Goal: Information Seeking & Learning: Check status

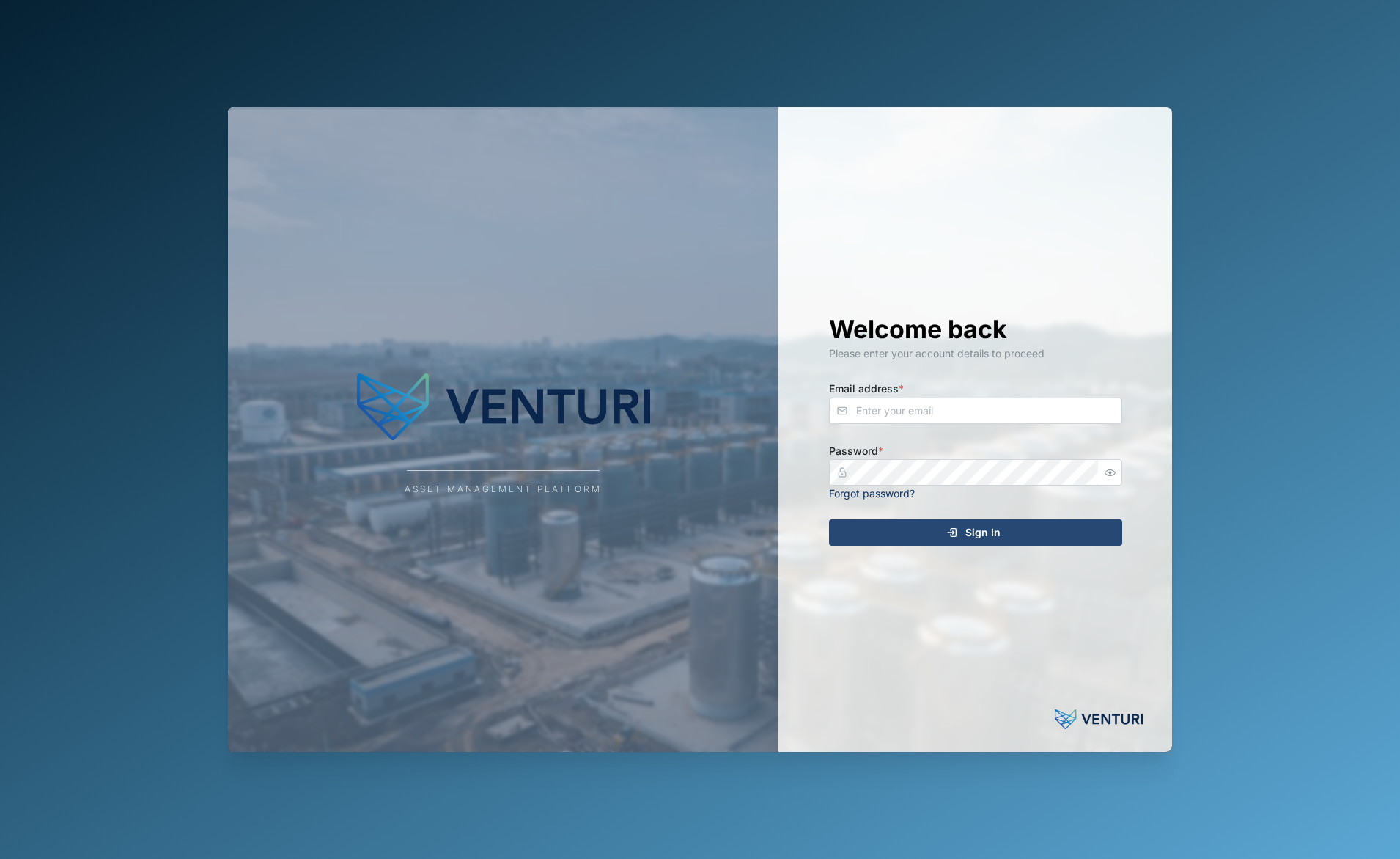
drag, startPoint x: 900, startPoint y: 430, endPoint x: 910, endPoint y: 419, distance: 14.9
click at [900, 429] on div "Welcome back Please enter your account details to proceed Email address * Passw…" at bounding box center [976, 429] width 352 height 644
drag, startPoint x: 915, startPoint y: 416, endPoint x: 916, endPoint y: 397, distance: 19.0
click at [915, 416] on input "Email address *" at bounding box center [976, 411] width 293 height 27
click at [0, 858] on com-1password-button at bounding box center [0, 859] width 0 height 0
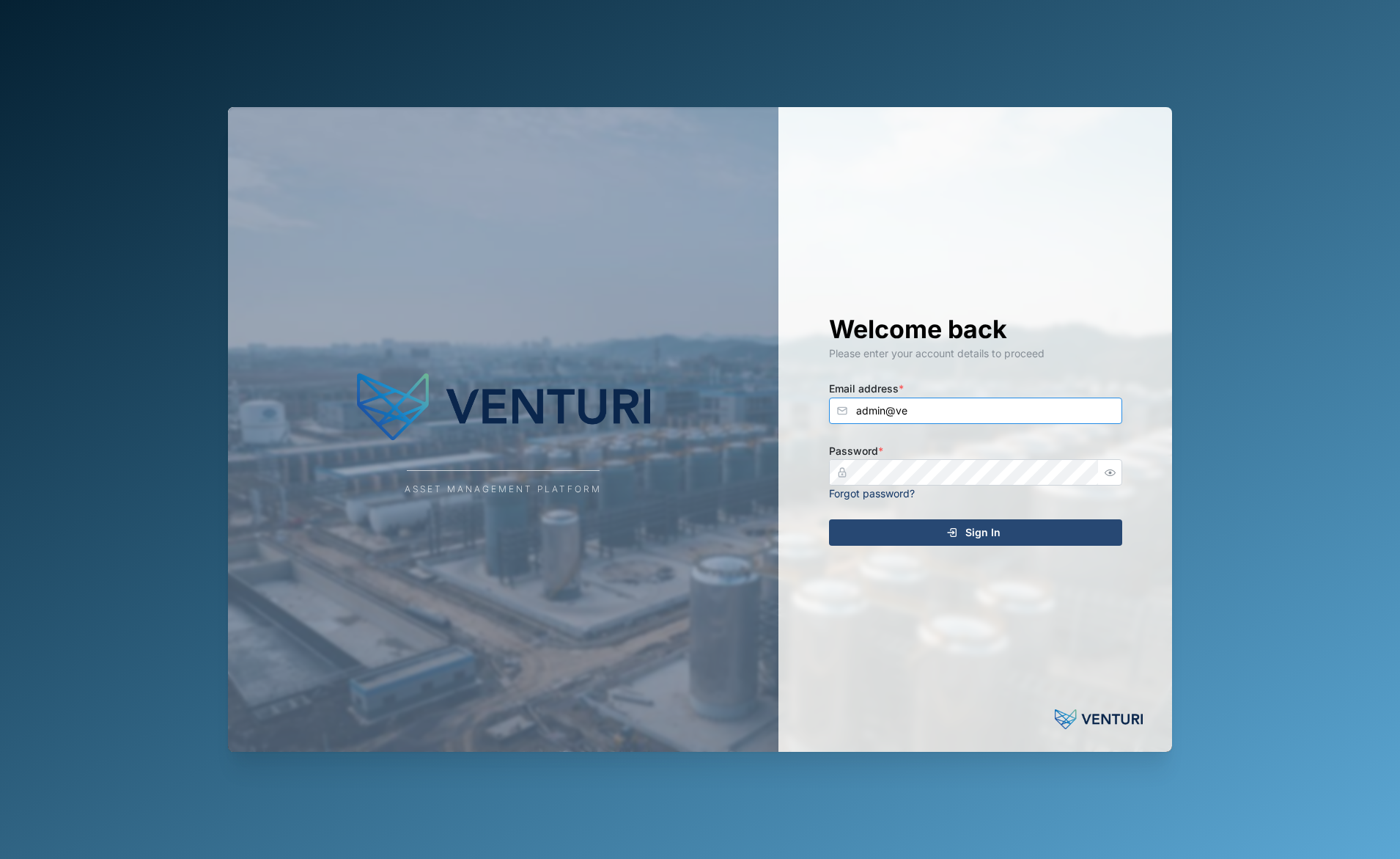
type input "admin@ve"
type input "a"
click at [0, 858] on com-1password-button at bounding box center [0, 859] width 0 height 0
drag, startPoint x: 1211, startPoint y: 389, endPoint x: 1131, endPoint y: 402, distance: 81.0
click at [1212, 389] on div "Asset Management Platform Welcome back Please enter your account details to pro…" at bounding box center [700, 430] width 1400 height 859
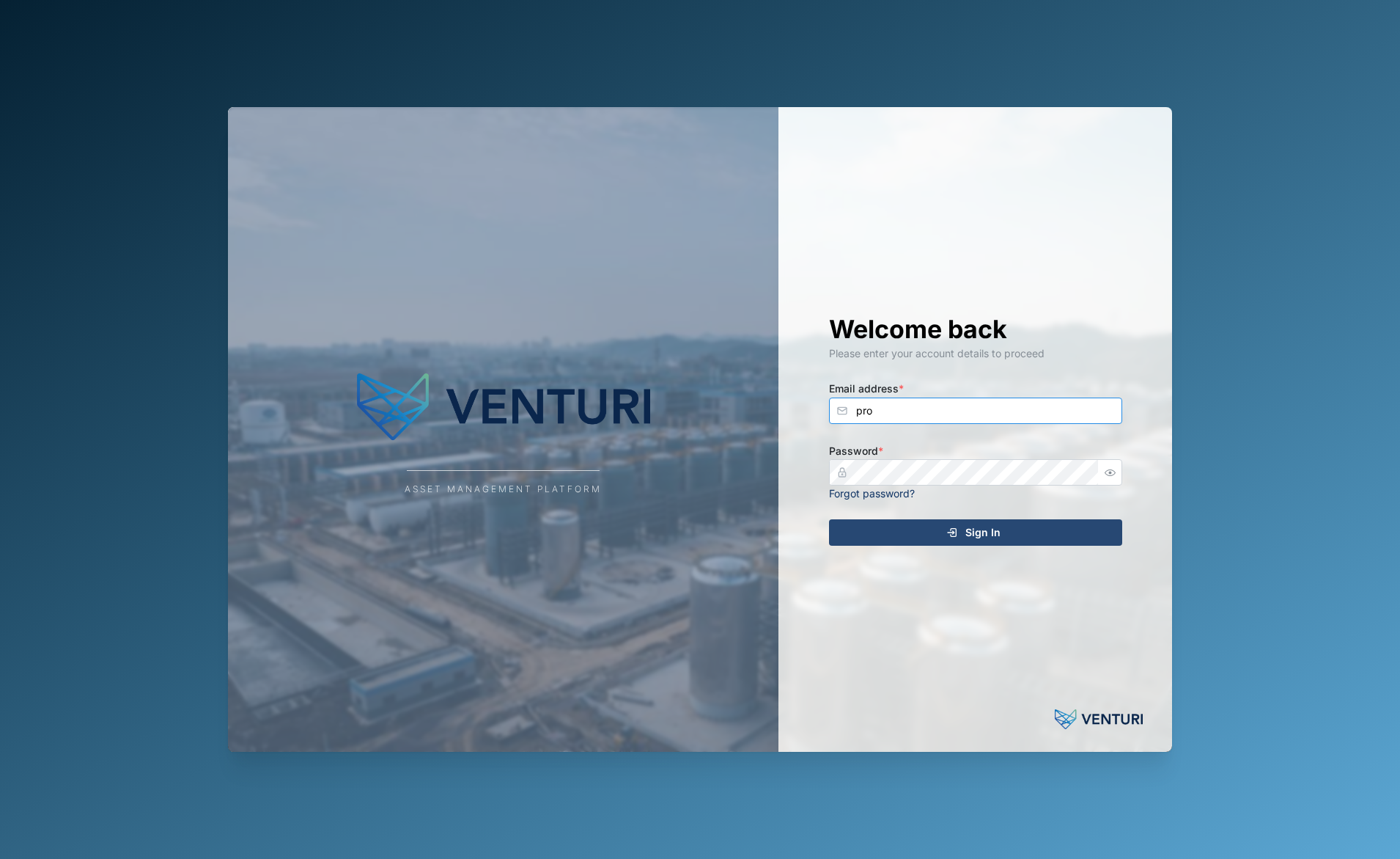
click at [927, 410] on input "pro" at bounding box center [976, 411] width 293 height 27
type input "[EMAIL_ADDRESS][DOMAIN_NAME]"
click at [829, 520] on button "Sign In" at bounding box center [976, 533] width 293 height 27
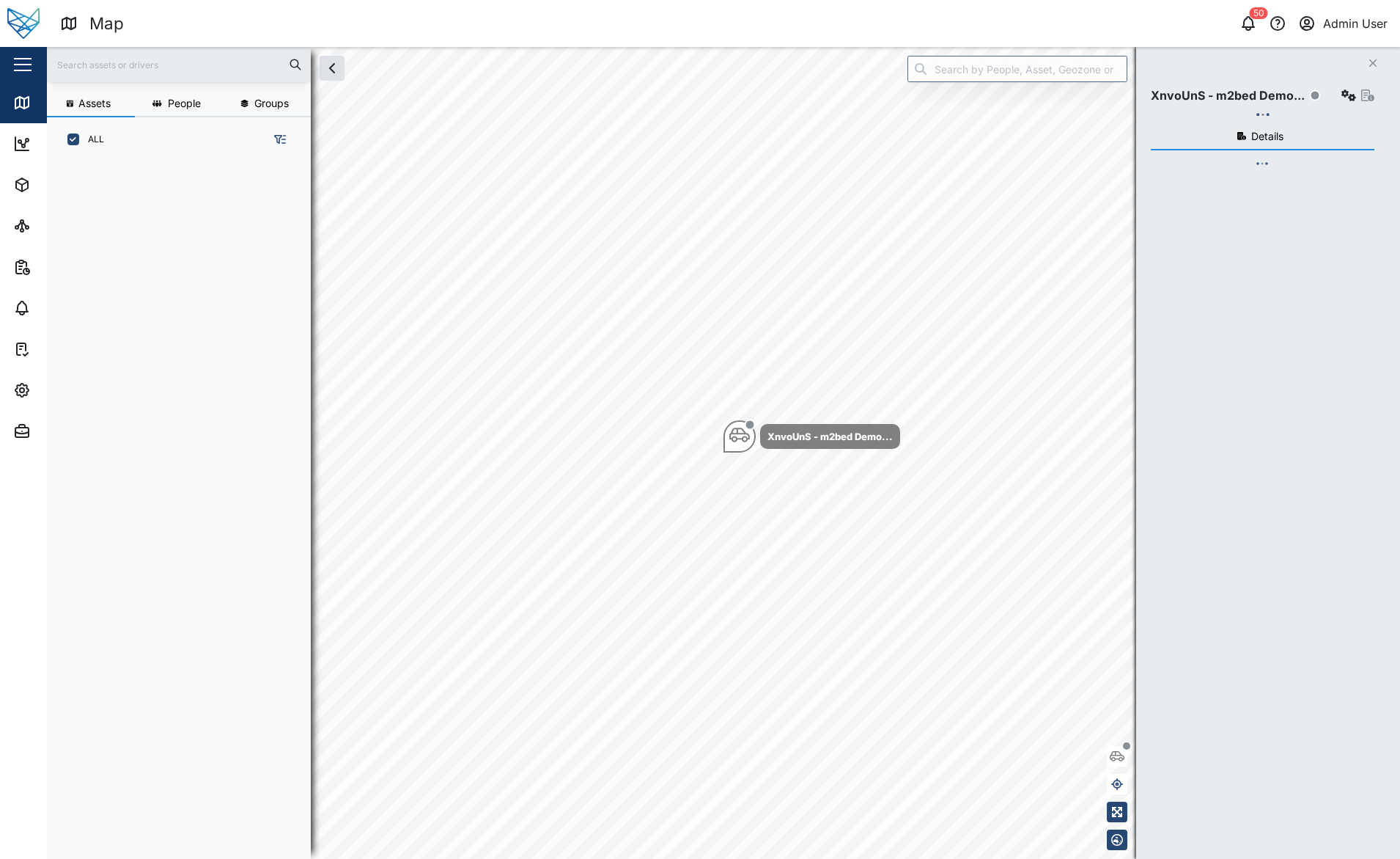
scroll to position [679, 229]
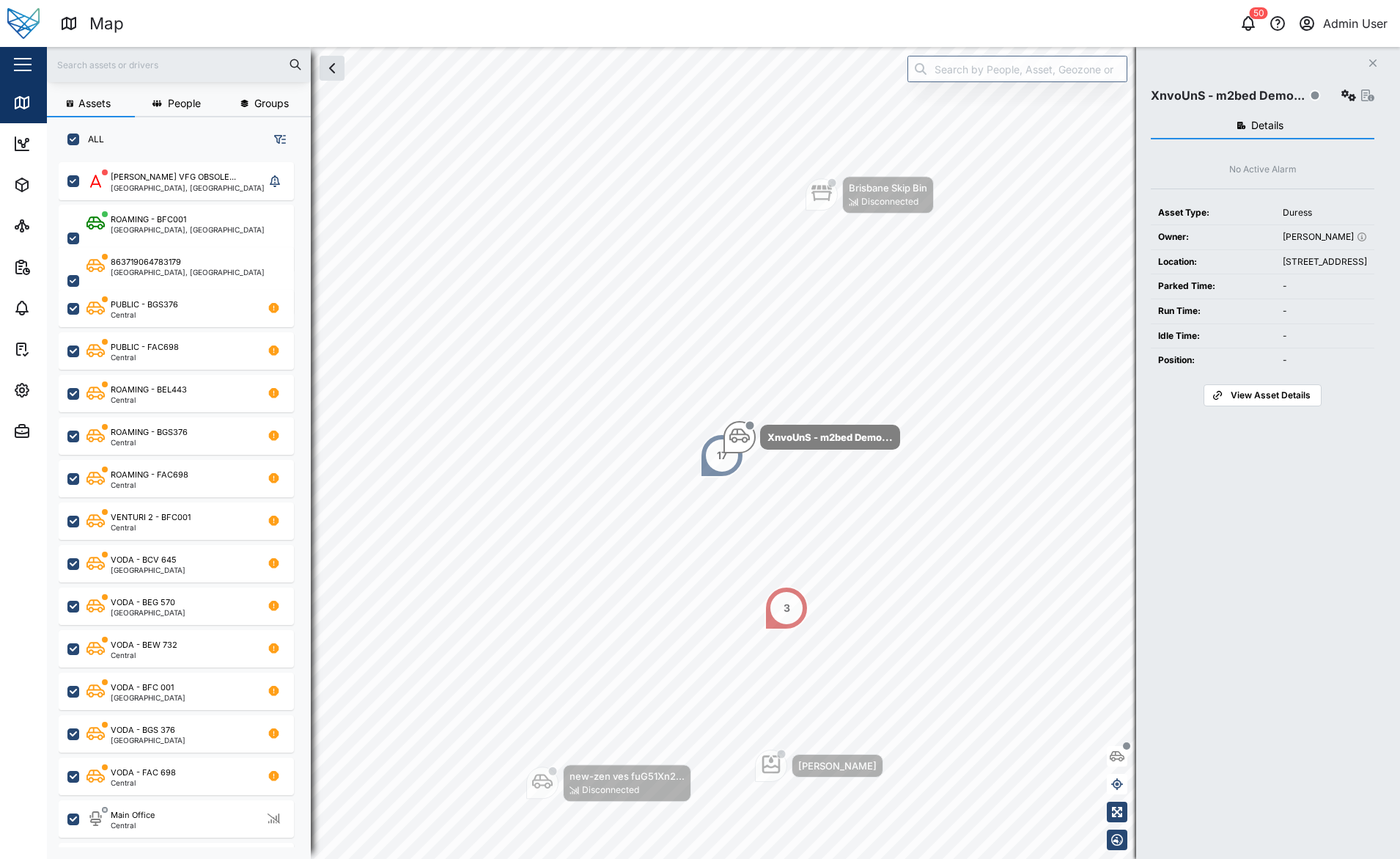
click at [1256, 735] on div "Details No Active Alarm Asset Type: Duress Owner: [PERSON_NAME]-lowndes Locatio…" at bounding box center [1263, 467] width 224 height 724
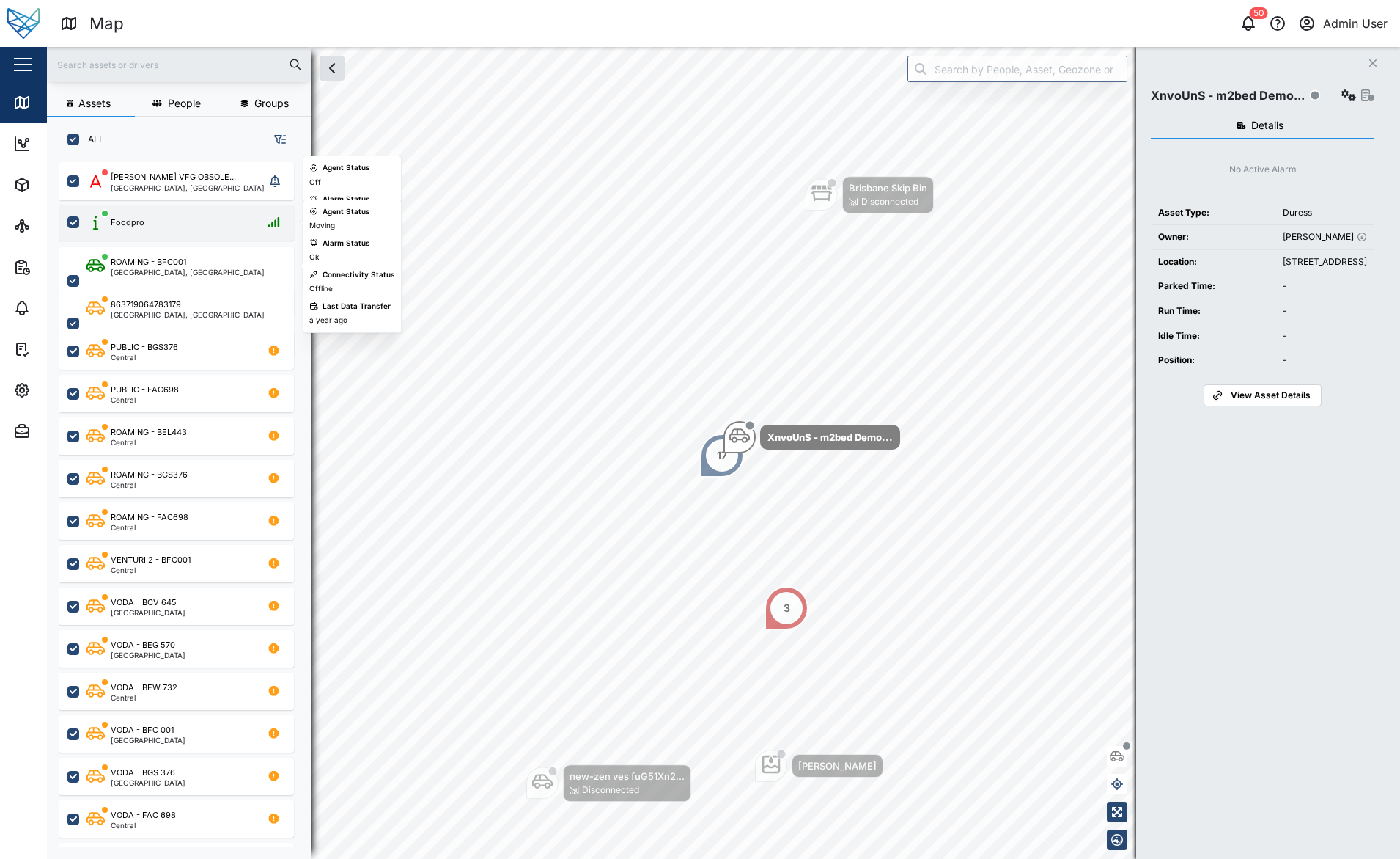
click at [215, 215] on div "Foodpro" at bounding box center [185, 222] width 198 height 18
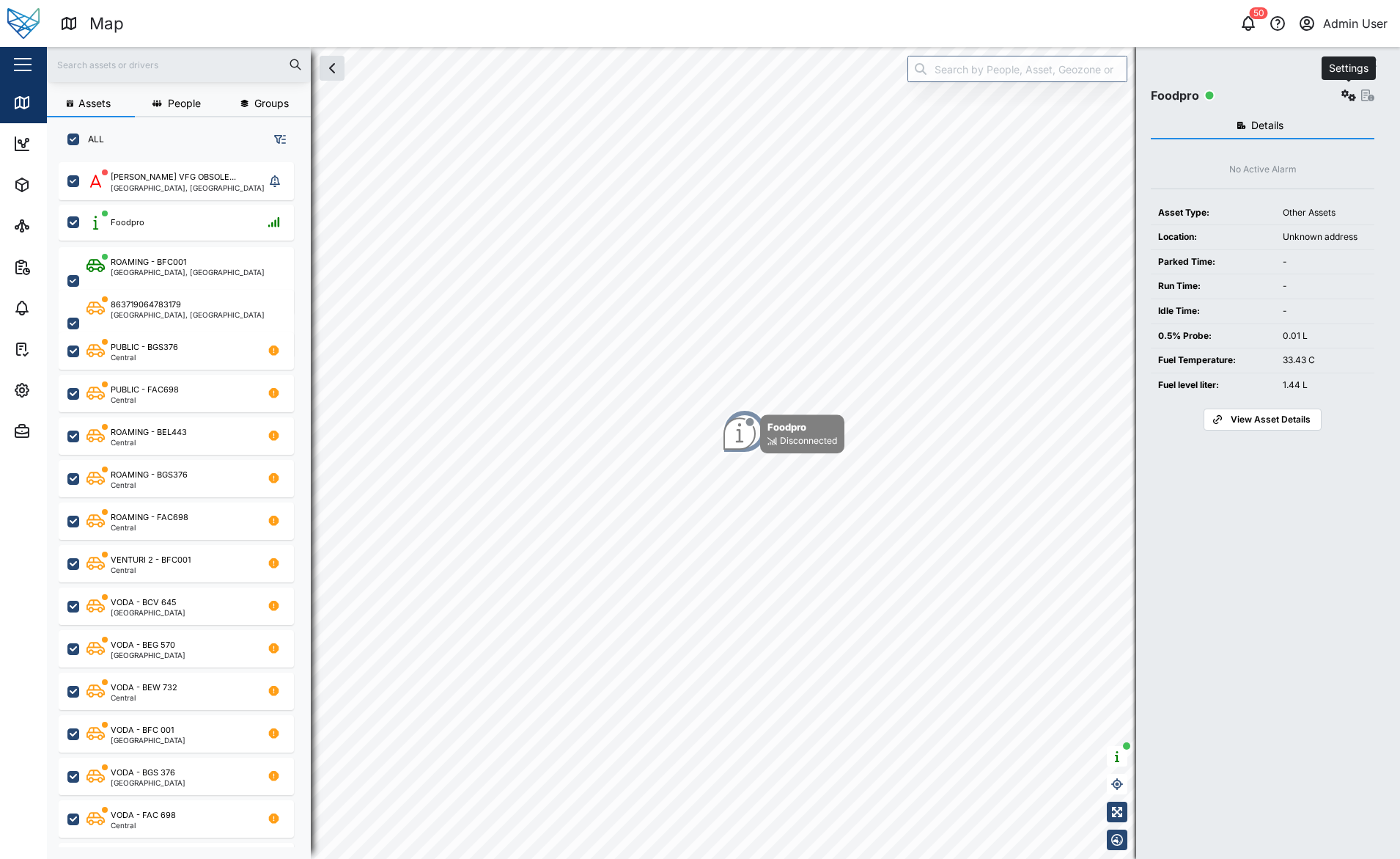
click at [1352, 96] on icon "button" at bounding box center [1348, 95] width 15 height 12
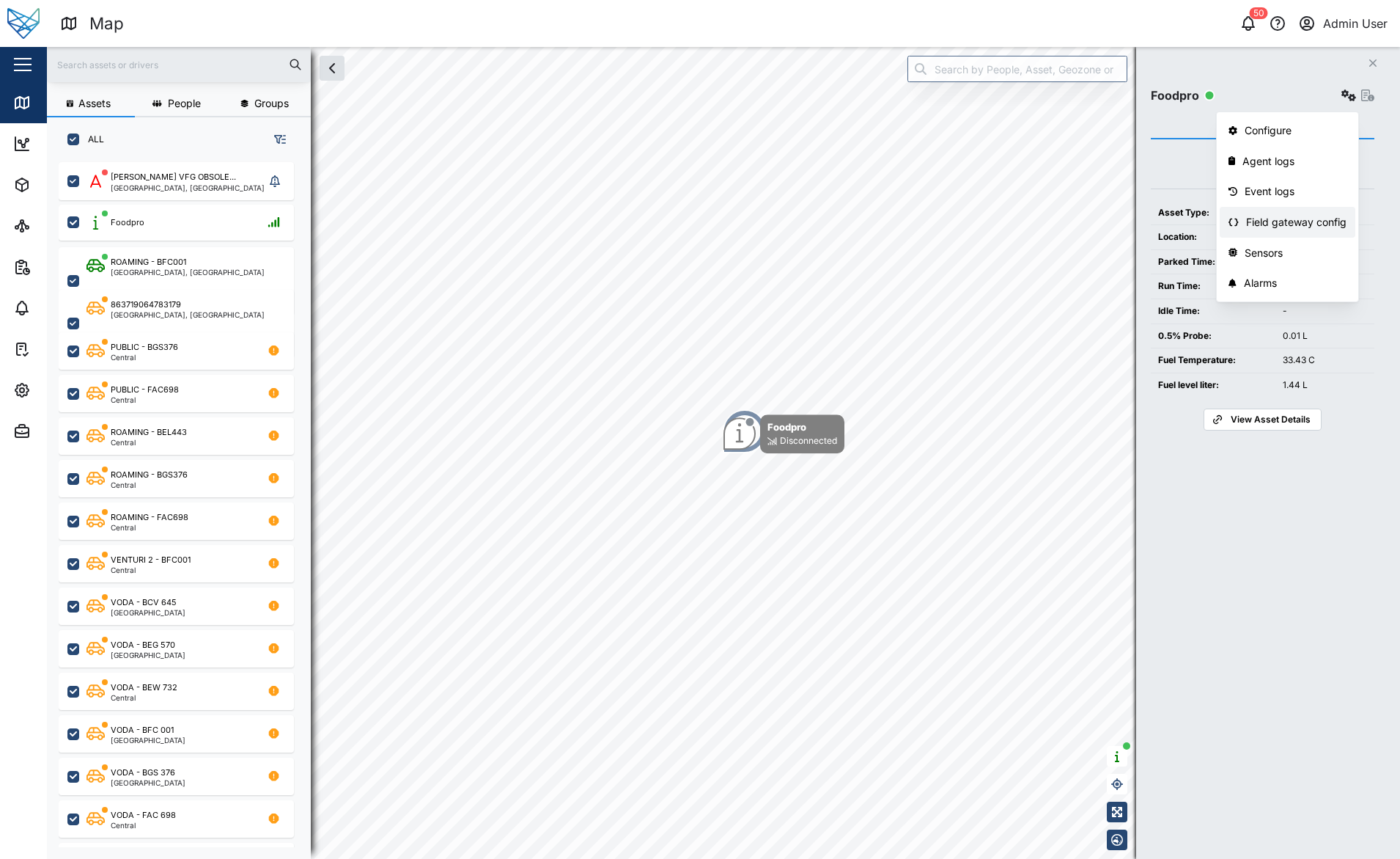
click at [1265, 223] on div "Field gateway config" at bounding box center [1296, 222] width 100 height 16
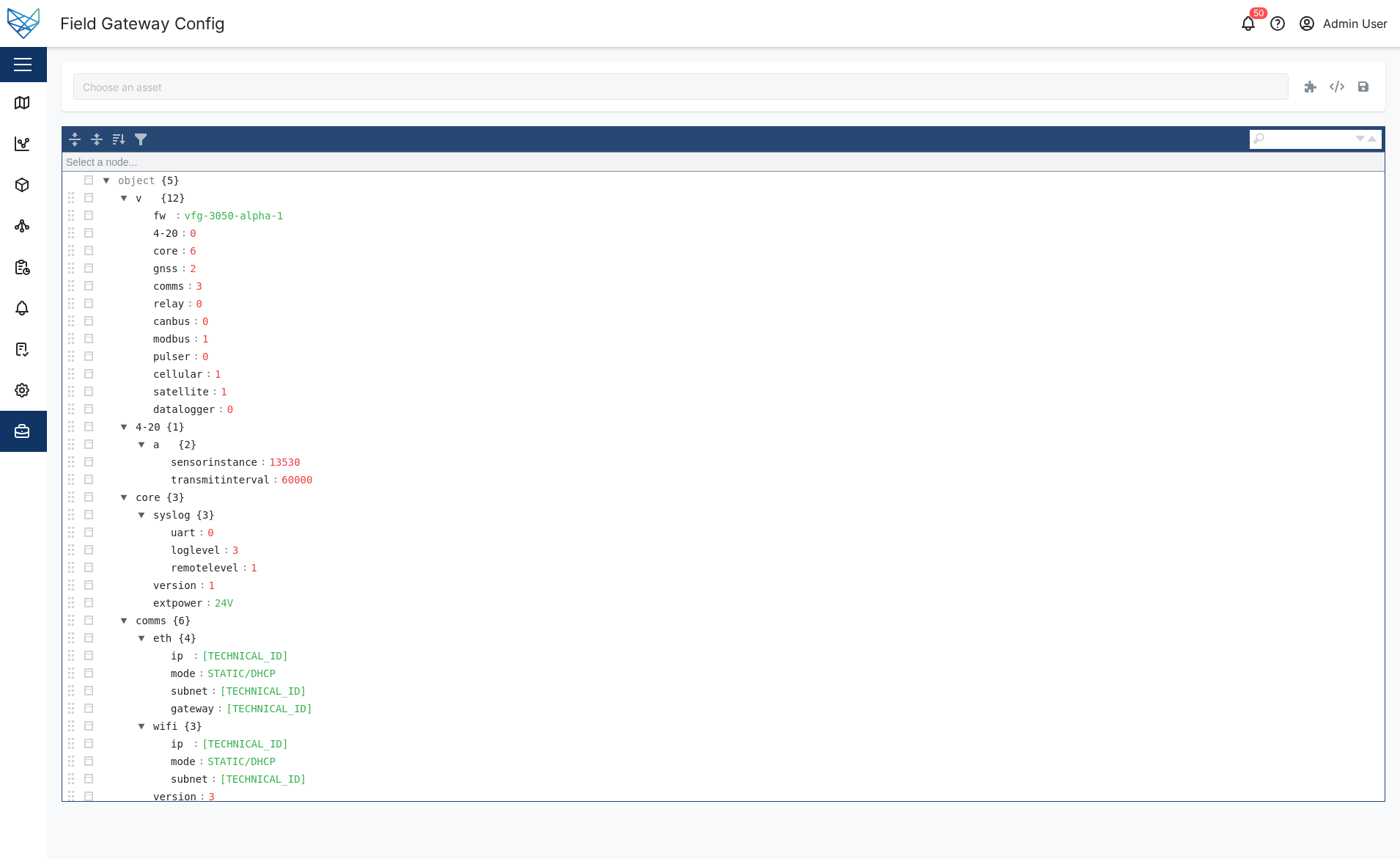
type input "Foodpro"
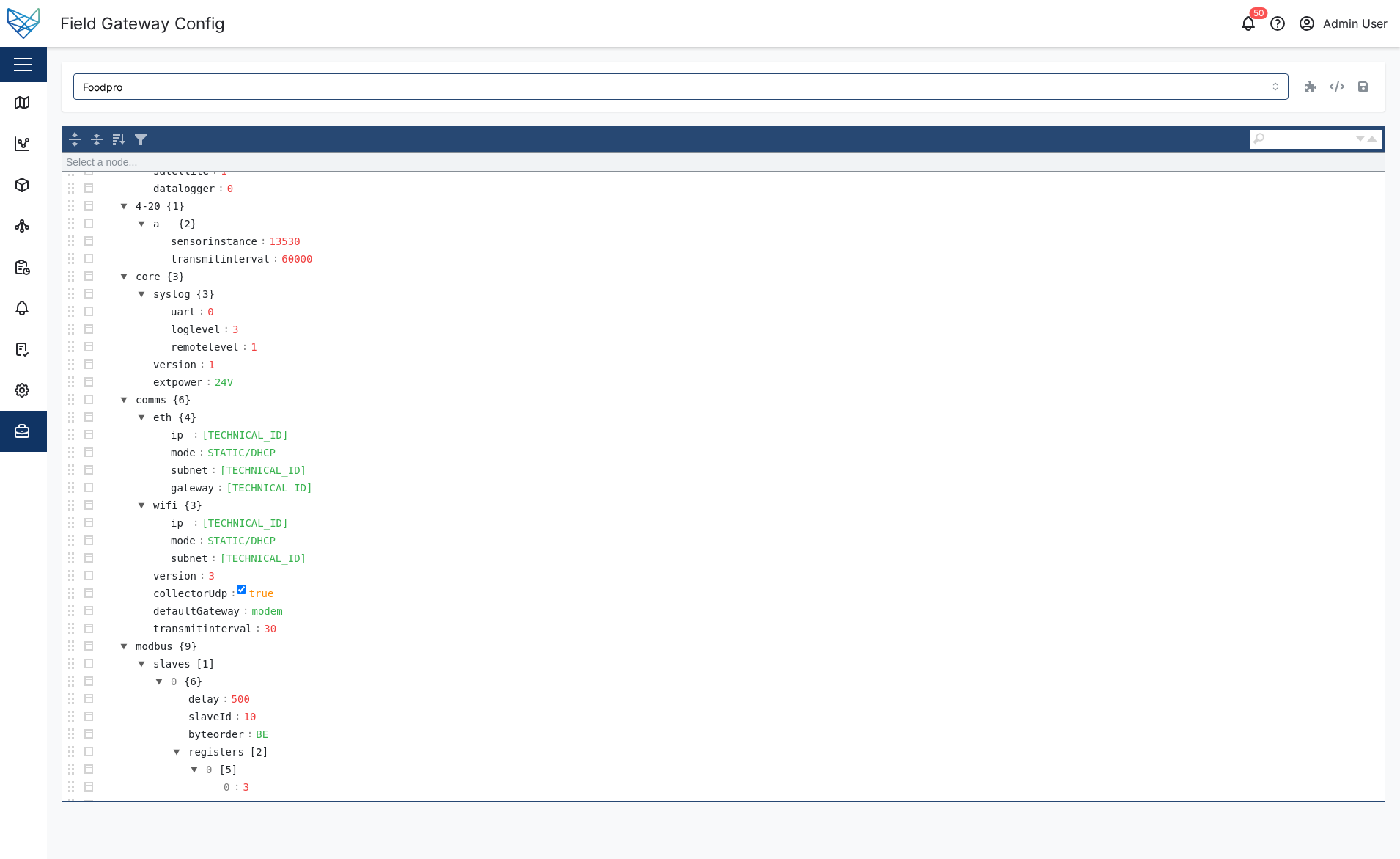
scroll to position [220, 0]
click at [280, 262] on div "60000" at bounding box center [296, 260] width 35 height 16
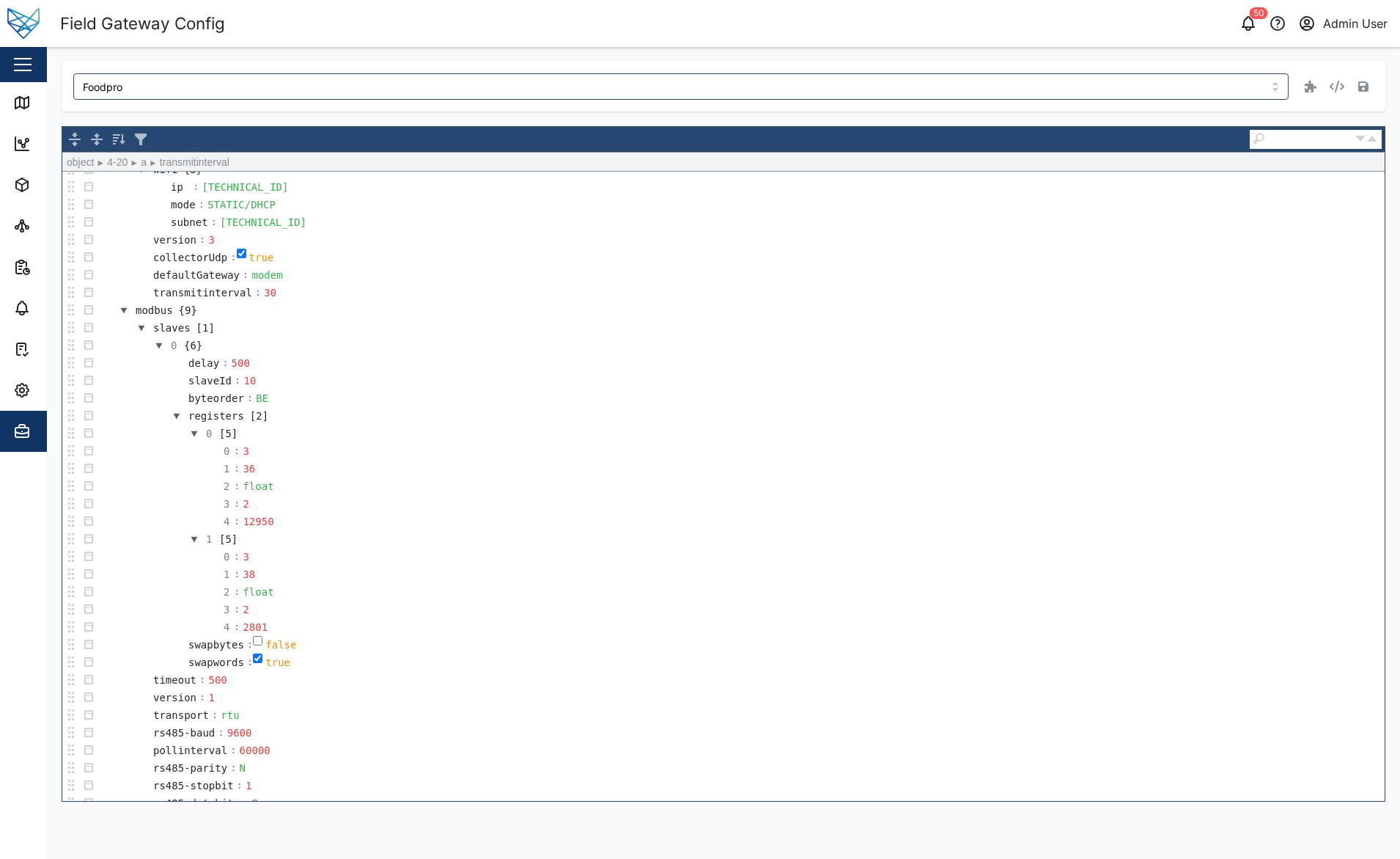
scroll to position [567, 0]
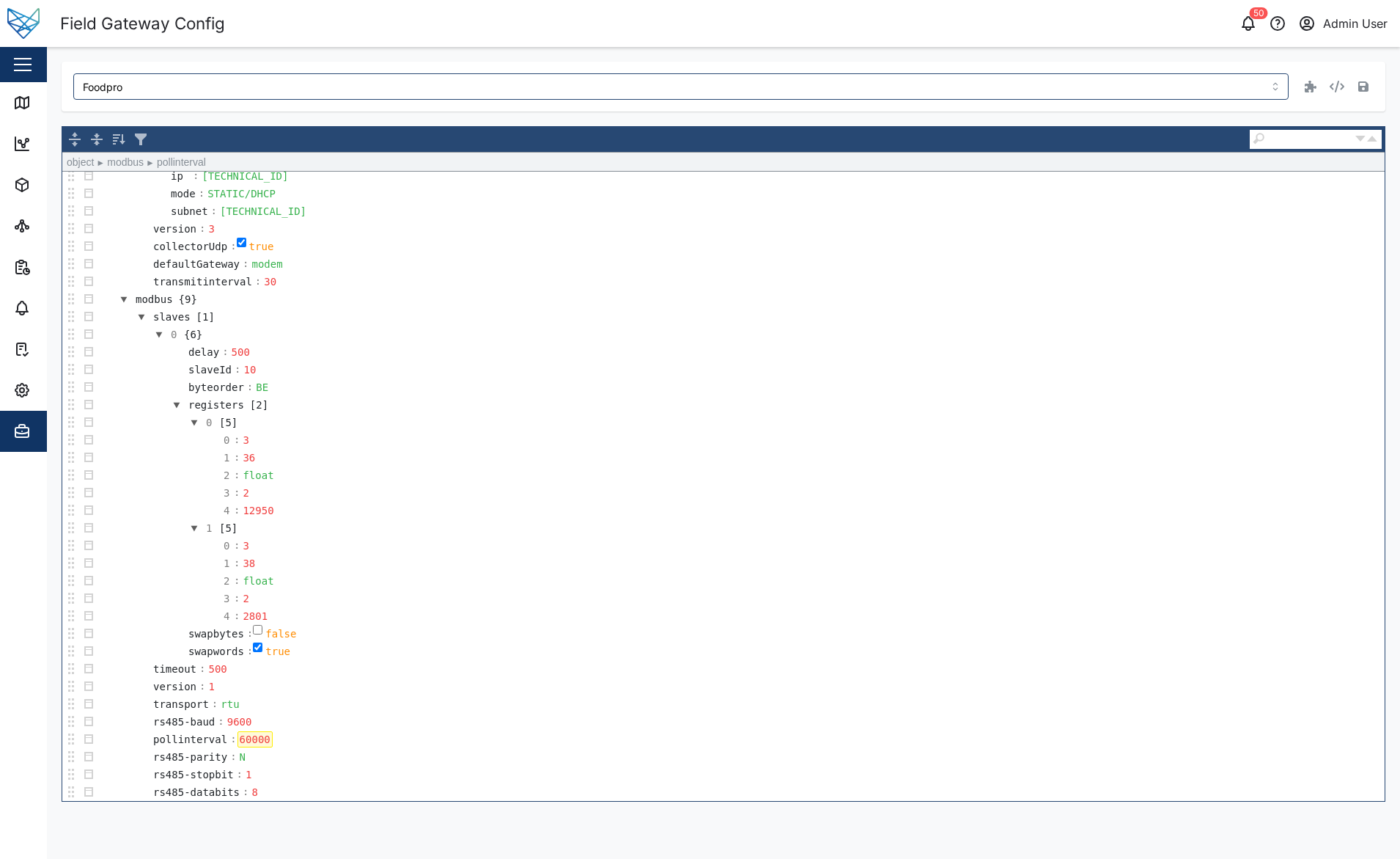
click at [238, 736] on div "60000" at bounding box center [255, 739] width 35 height 16
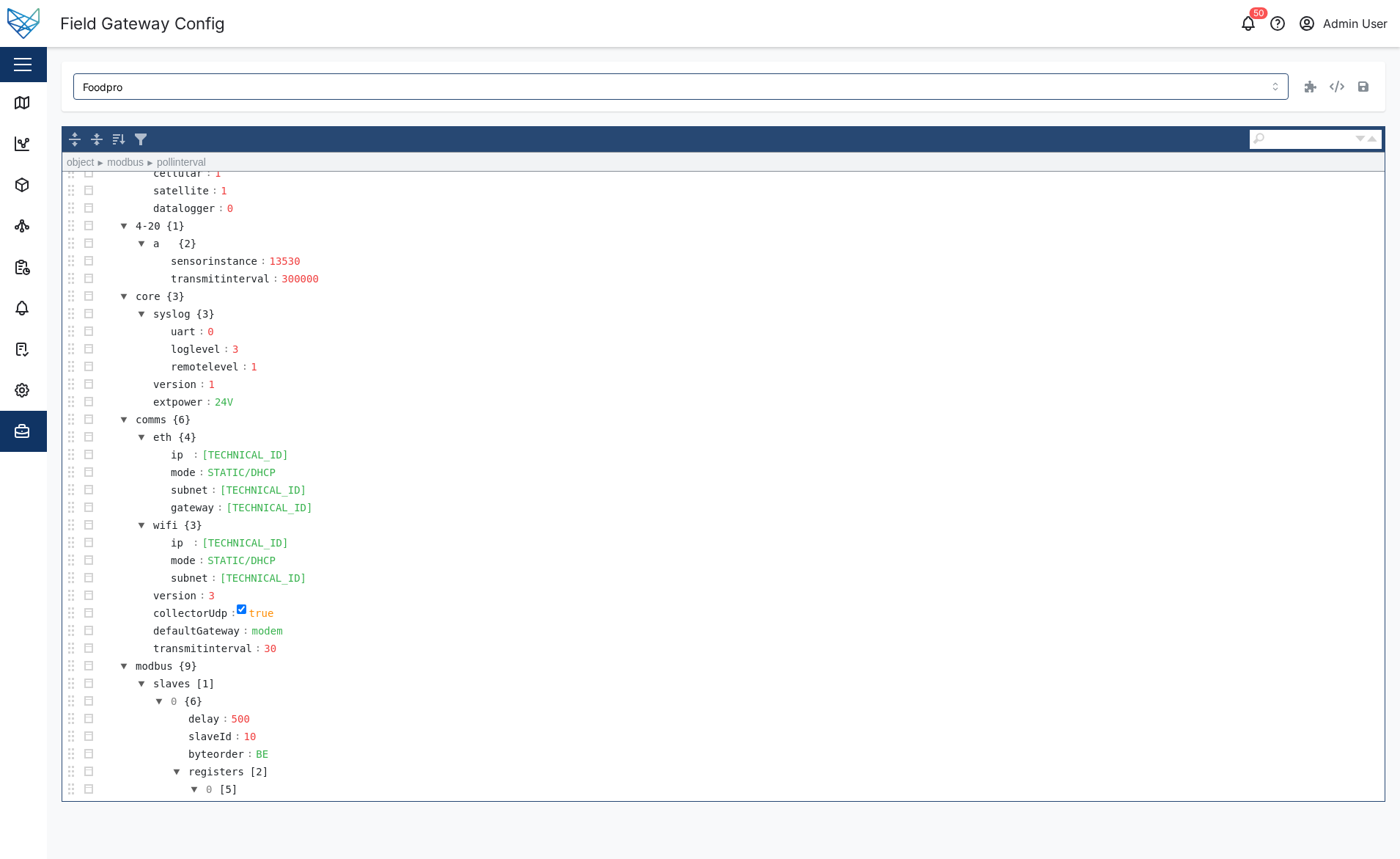
scroll to position [0, 0]
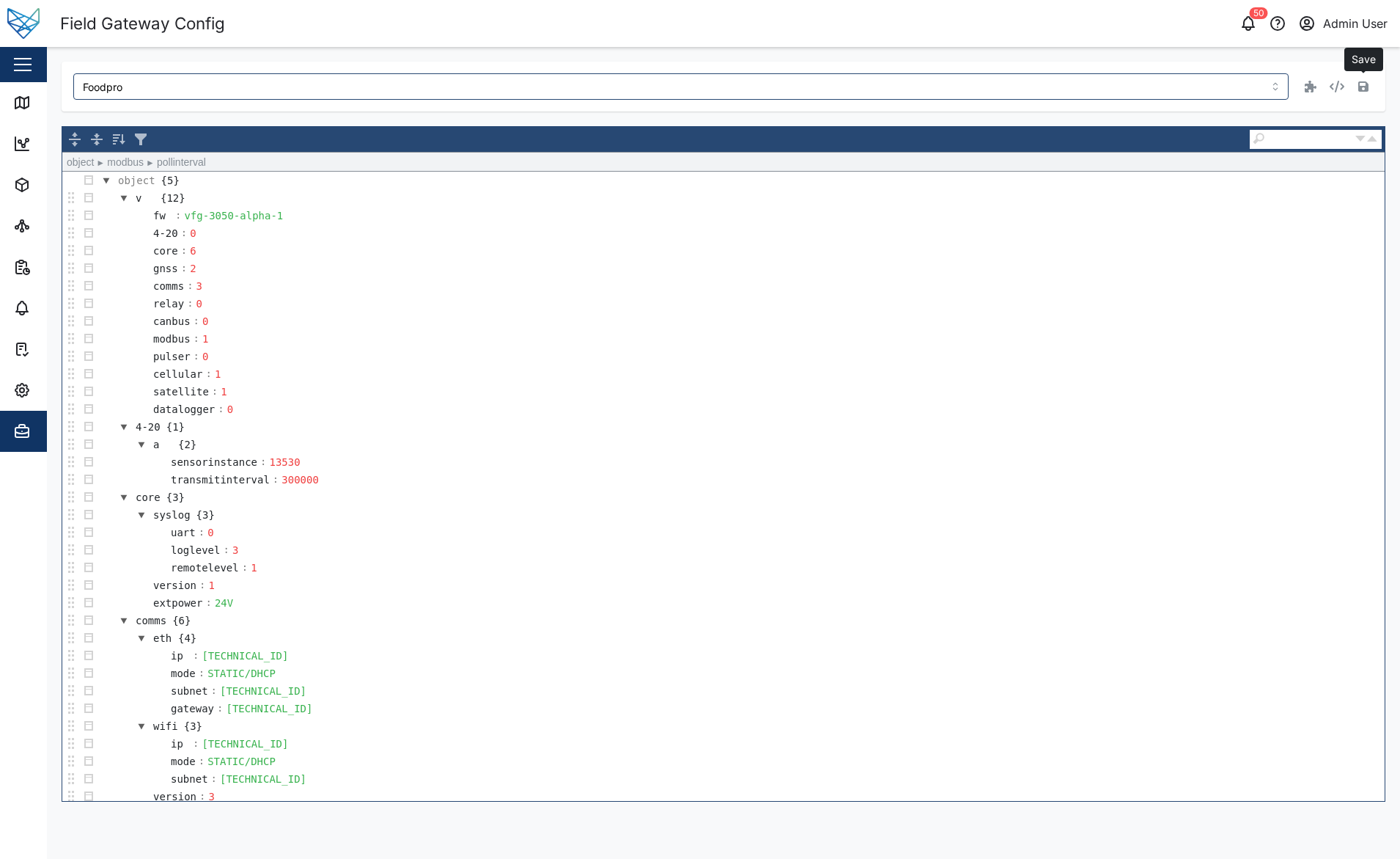
click at [1370, 88] on button "button" at bounding box center [1363, 86] width 21 height 21
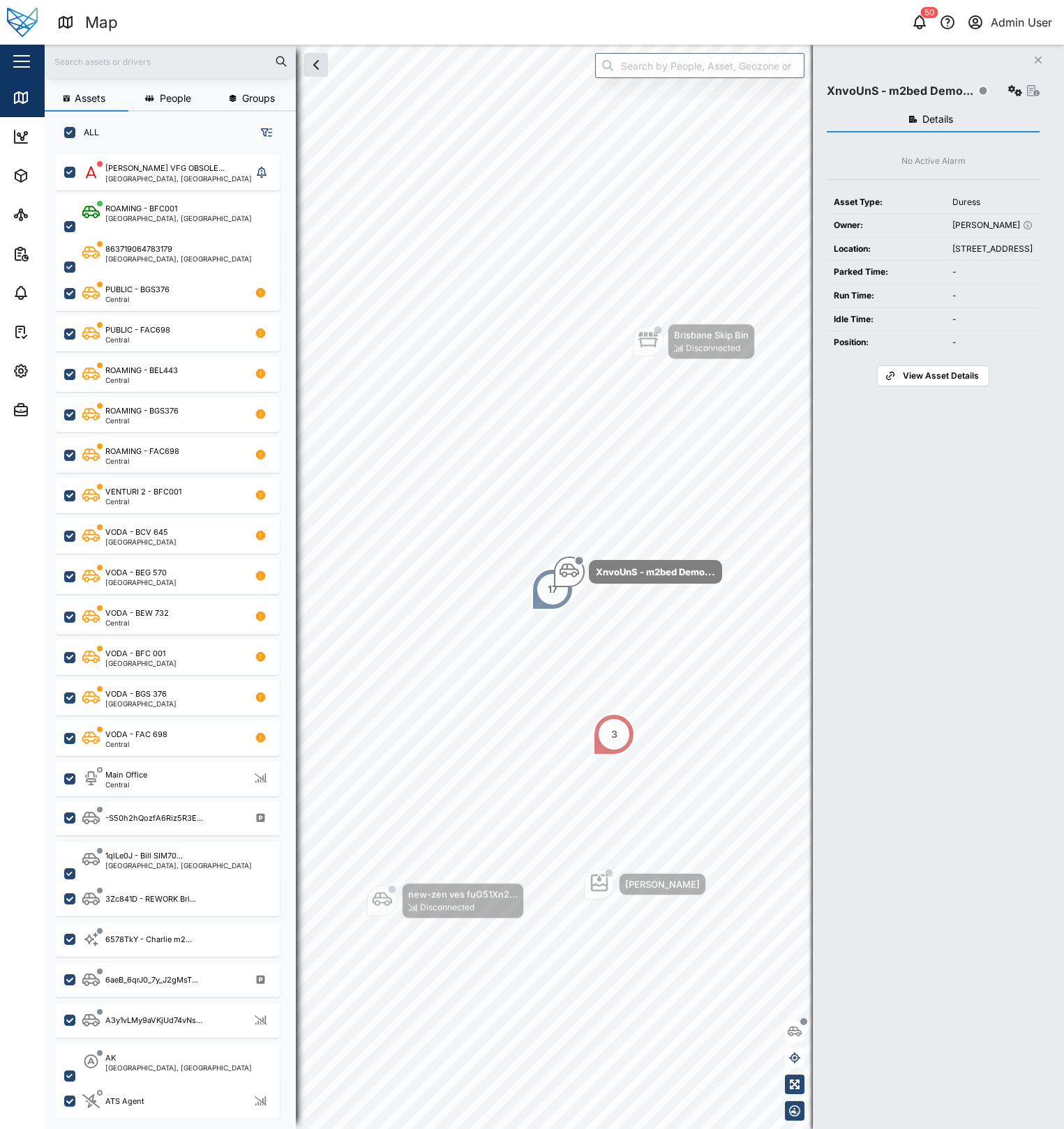
scroll to position [958, 218]
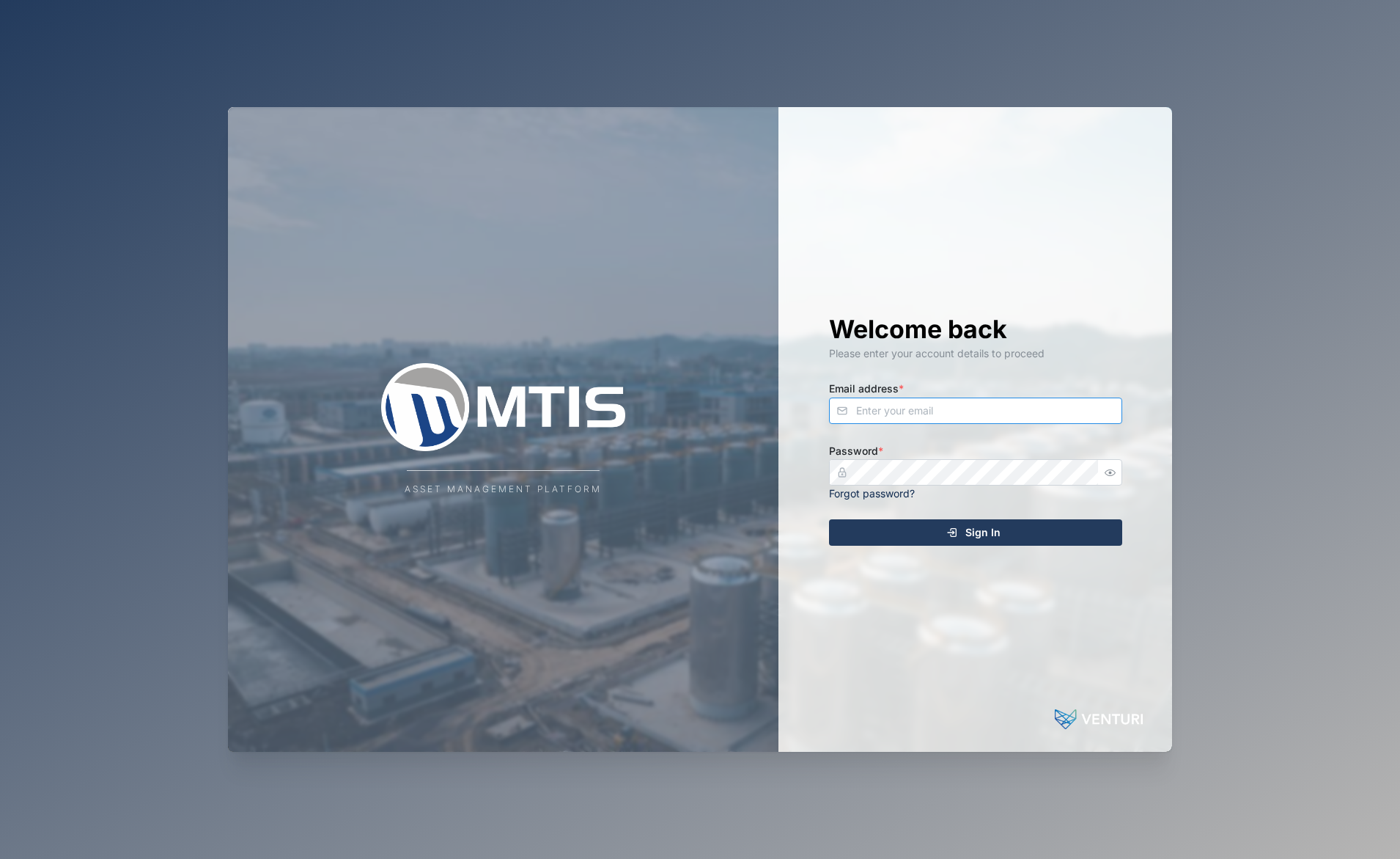
click at [929, 418] on input "Email address *" at bounding box center [976, 411] width 293 height 27
type input "liam.howard@venturi.io"
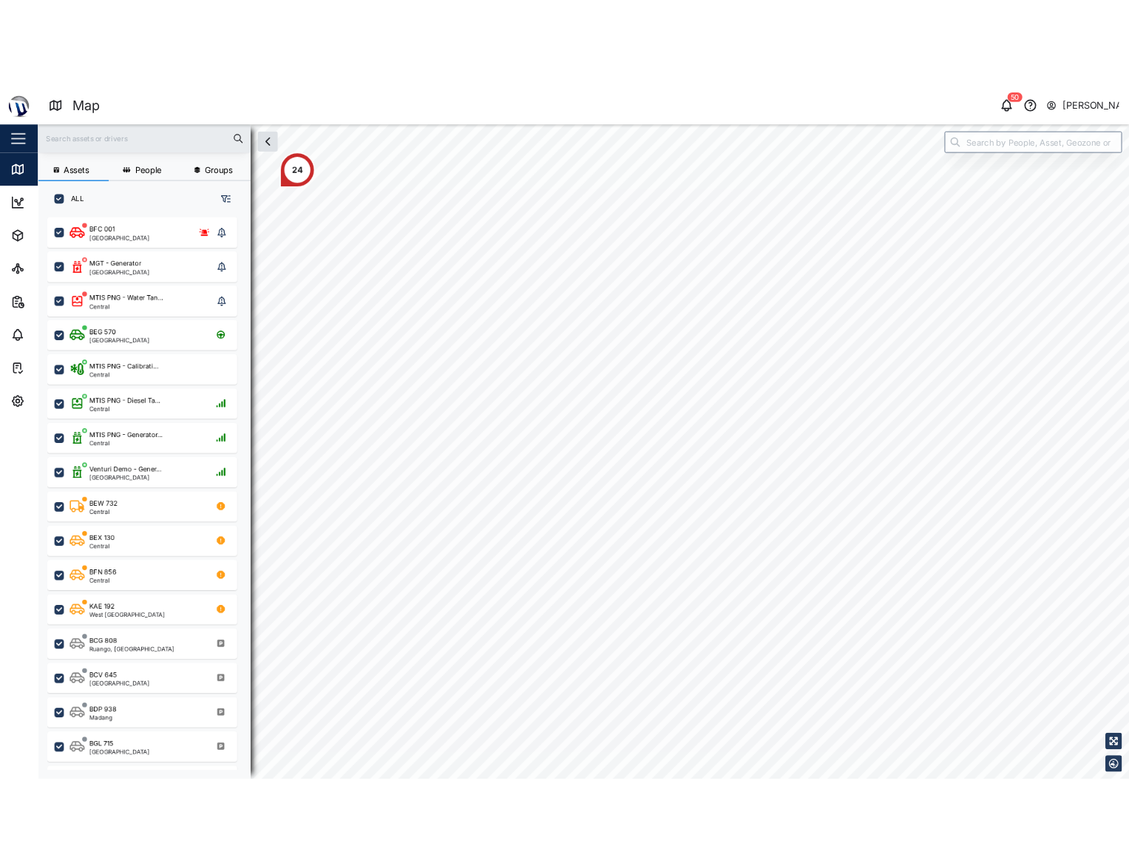
scroll to position [685, 231]
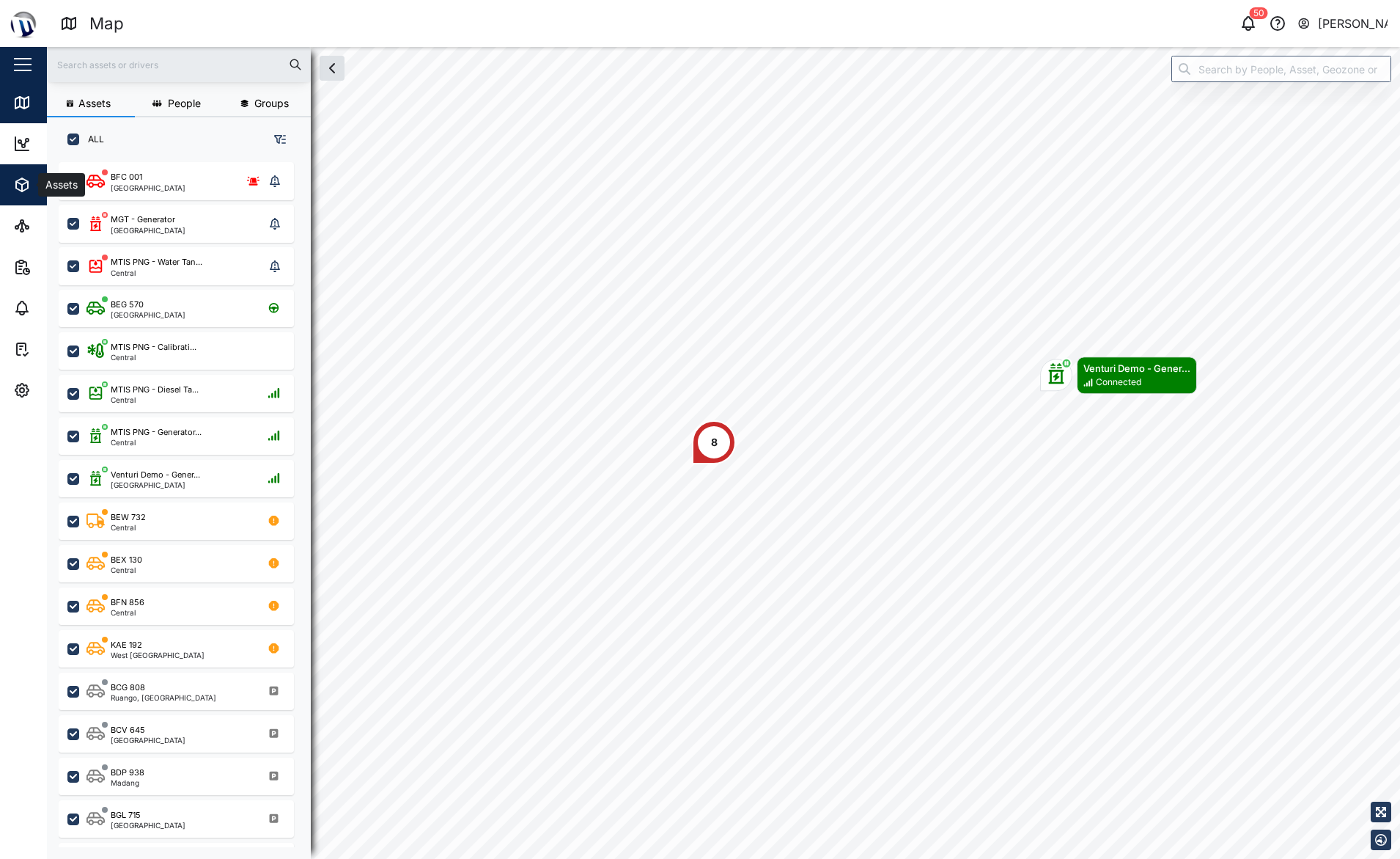
click at [14, 172] on span "Assets" at bounding box center [79, 184] width 134 height 41
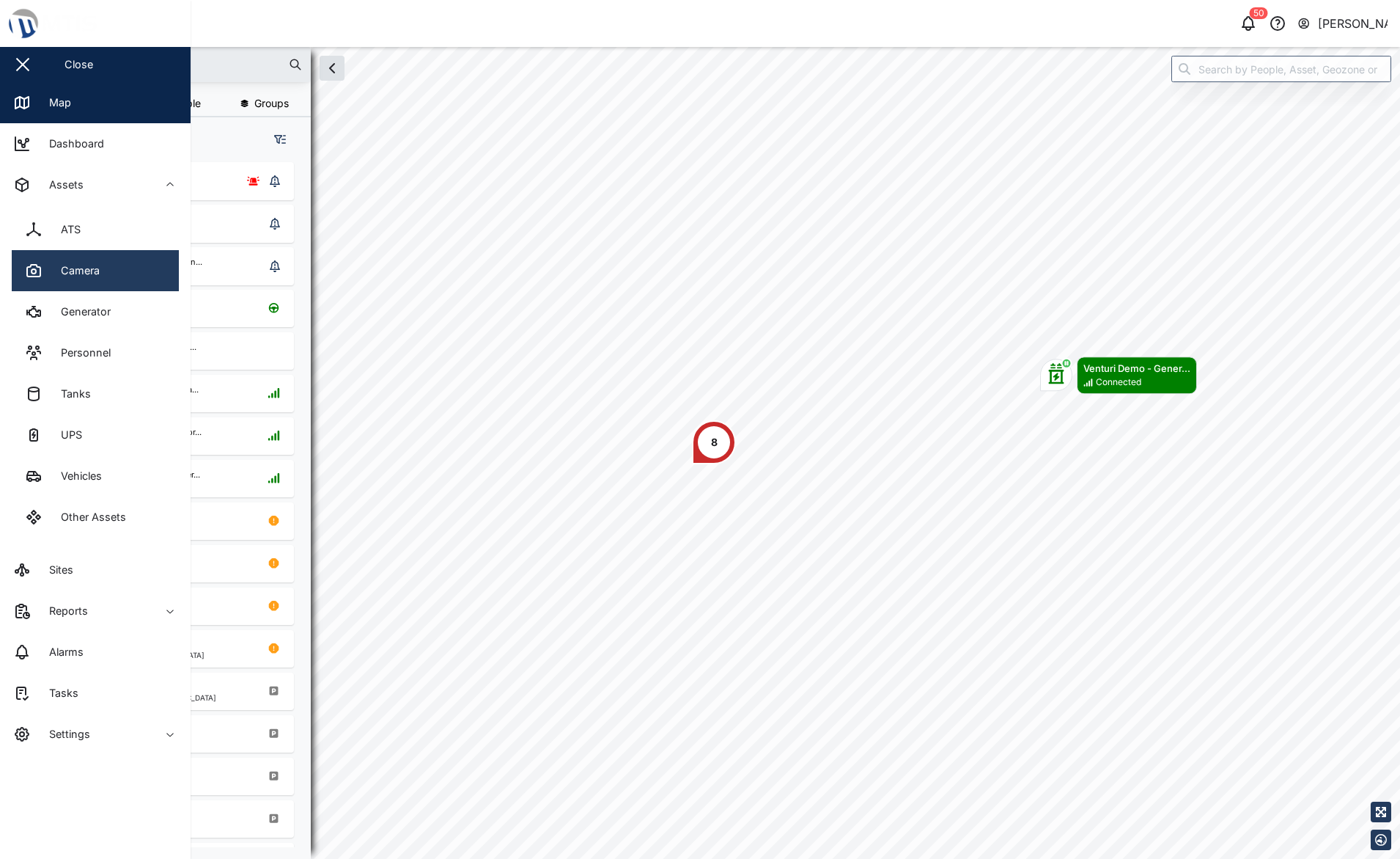
click at [55, 256] on link "Camera" at bounding box center [95, 270] width 168 height 41
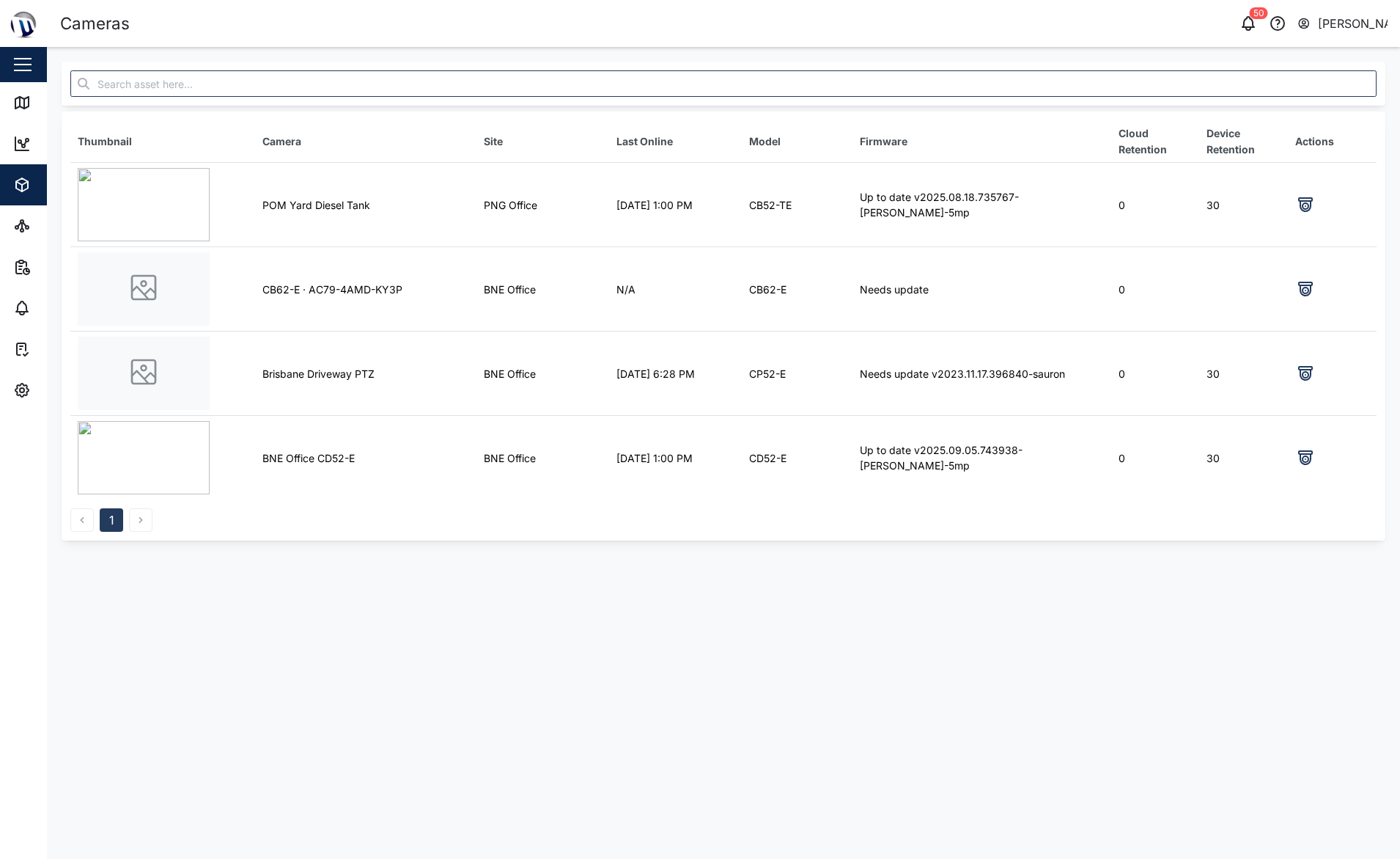
click at [123, 461] on img at bounding box center [143, 457] width 132 height 73
click at [1308, 449] on icon at bounding box center [1306, 458] width 18 height 18
